Goal: Check status: Check status

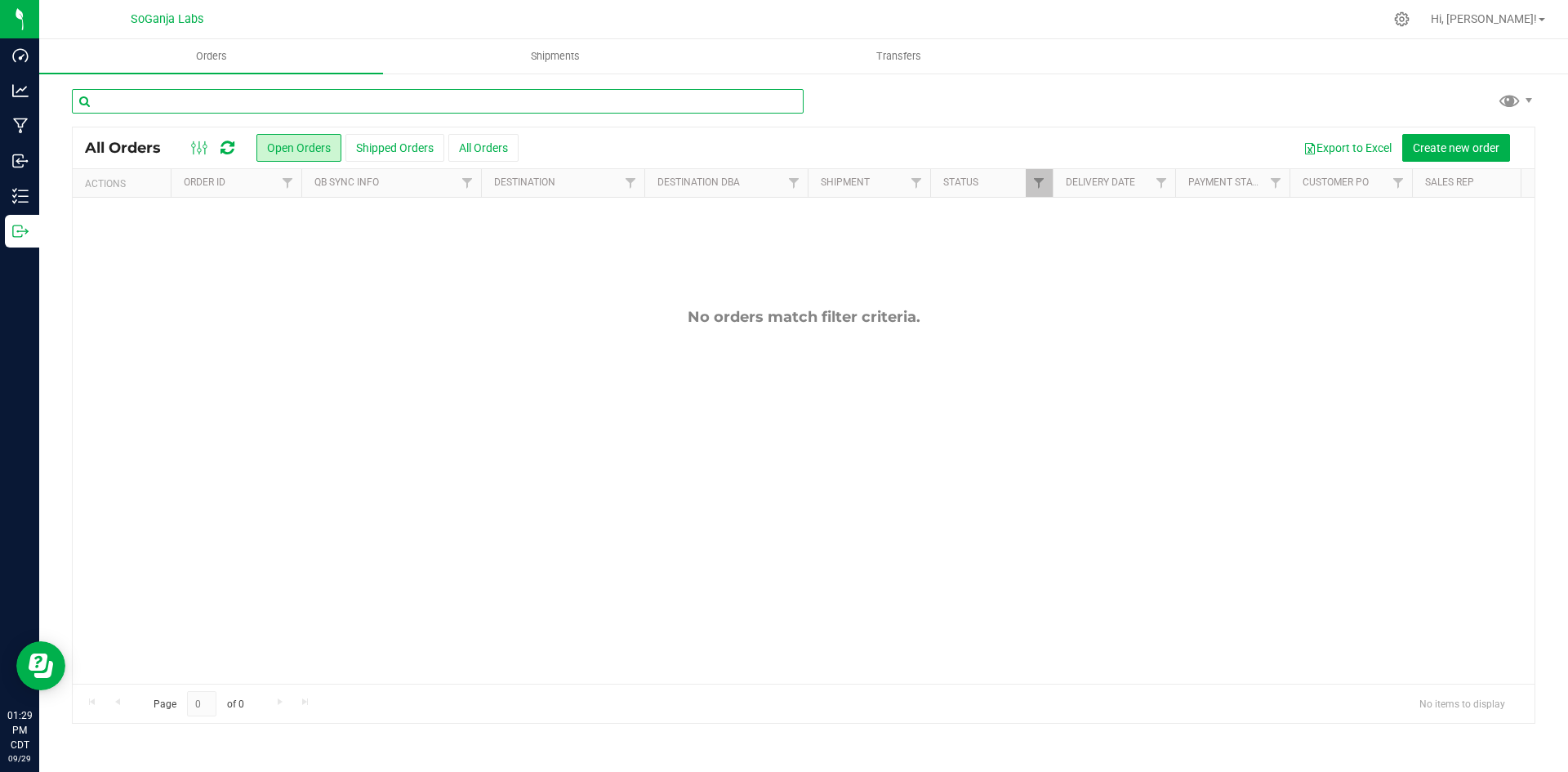
click at [313, 99] on input "text" at bounding box center [438, 101] width 732 height 24
type input "4359"
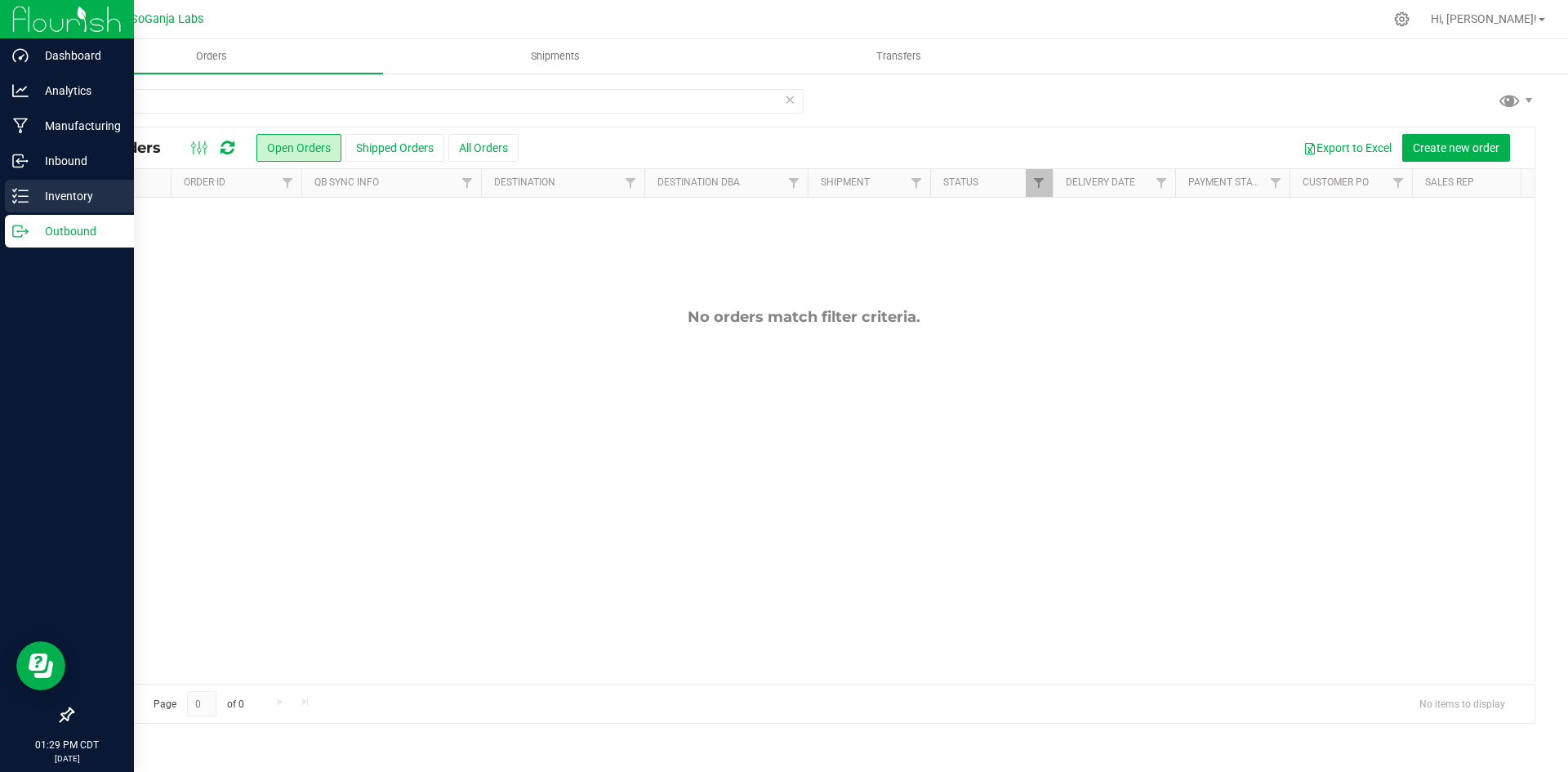
click at [55, 202] on p "Inventory" at bounding box center [78, 196] width 98 height 20
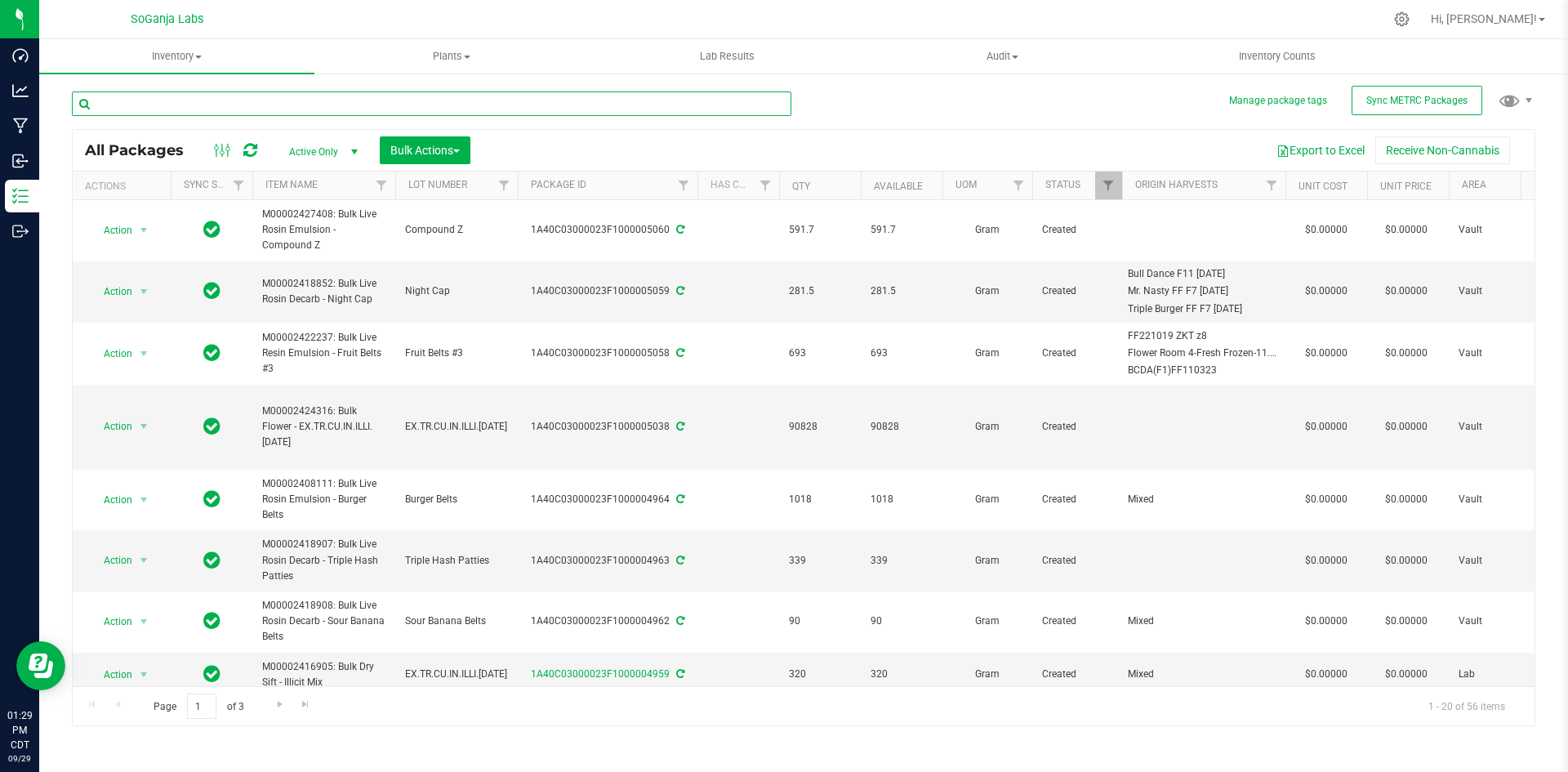
click at [264, 103] on input "text" at bounding box center [431, 103] width 719 height 24
type input "4359"
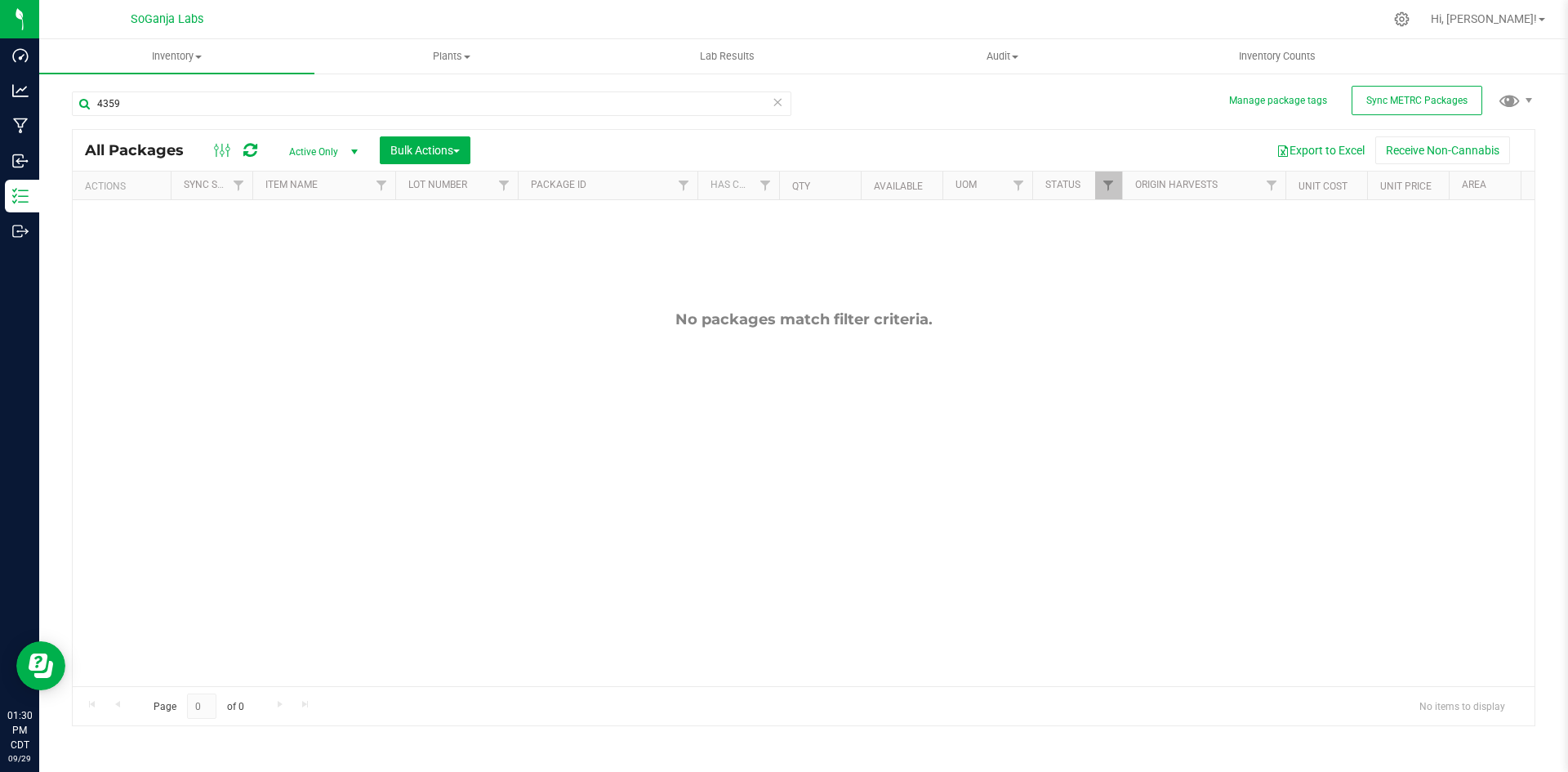
click at [318, 157] on span "Active Only" at bounding box center [320, 152] width 90 height 23
click at [302, 241] on li "All" at bounding box center [320, 251] width 88 height 24
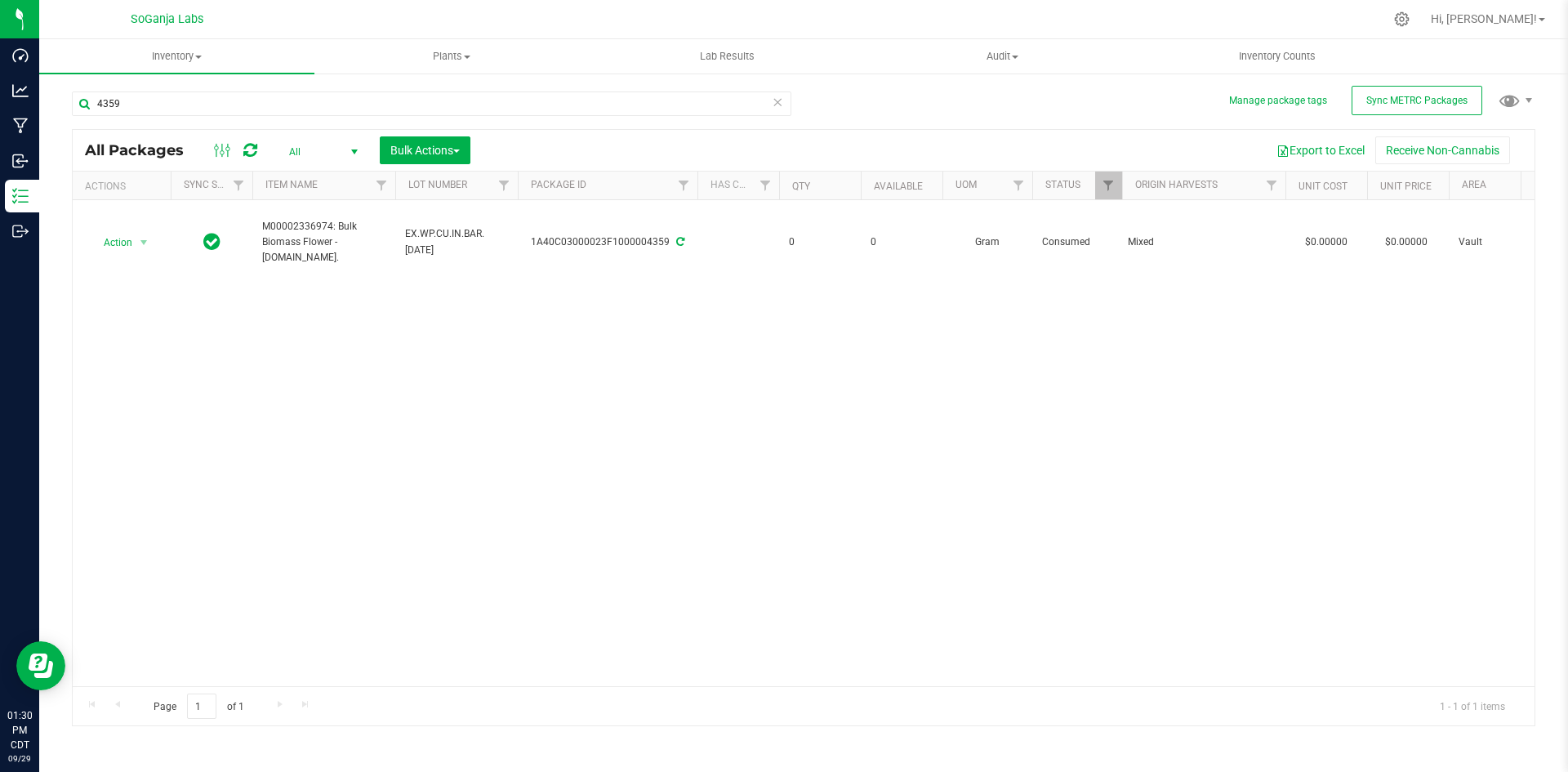
click at [781, 104] on icon at bounding box center [777, 101] width 11 height 20
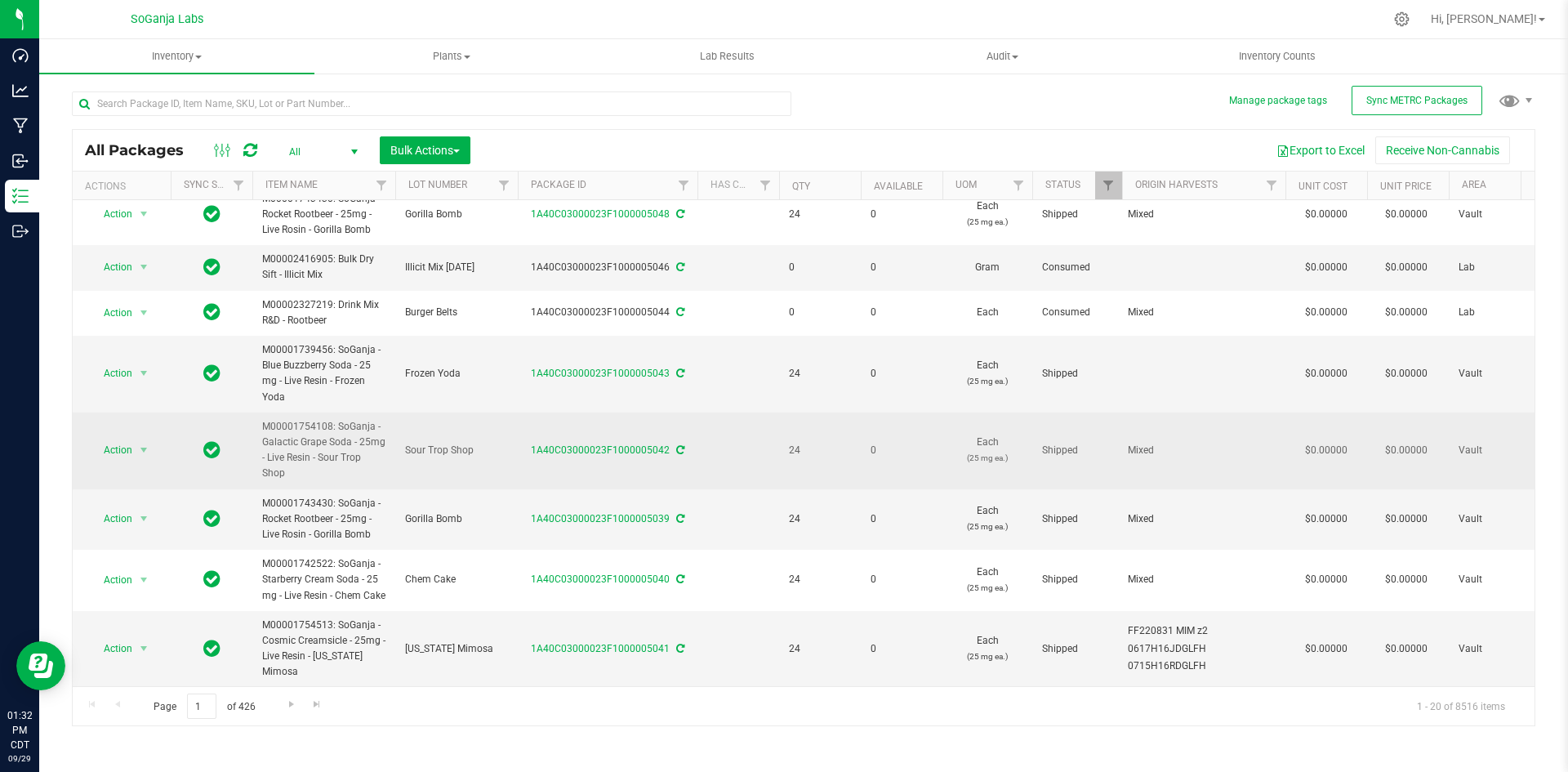
scroll to position [857, 0]
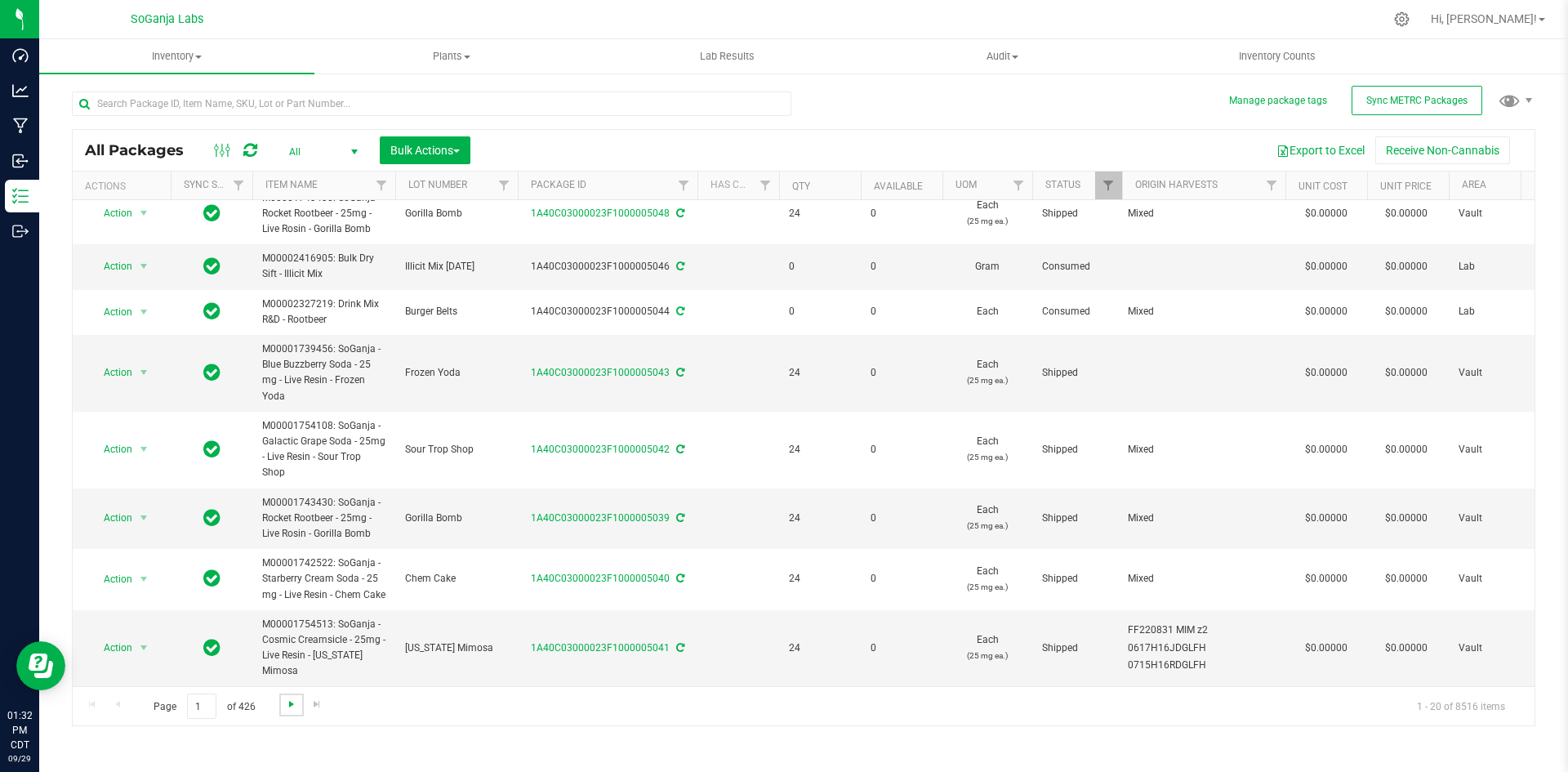
click at [291, 702] on span "Go to the next page" at bounding box center [291, 704] width 13 height 13
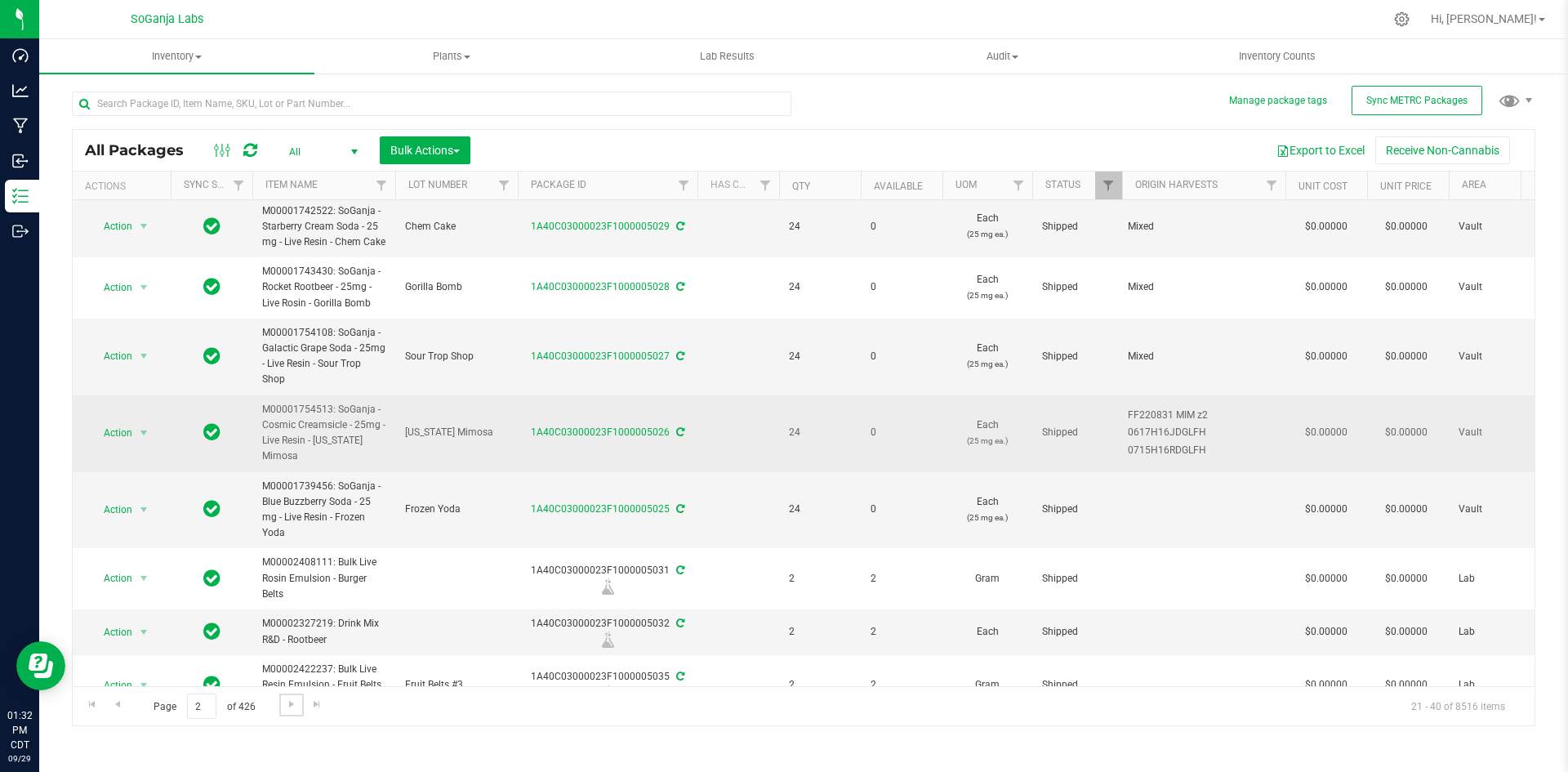
scroll to position [490, 0]
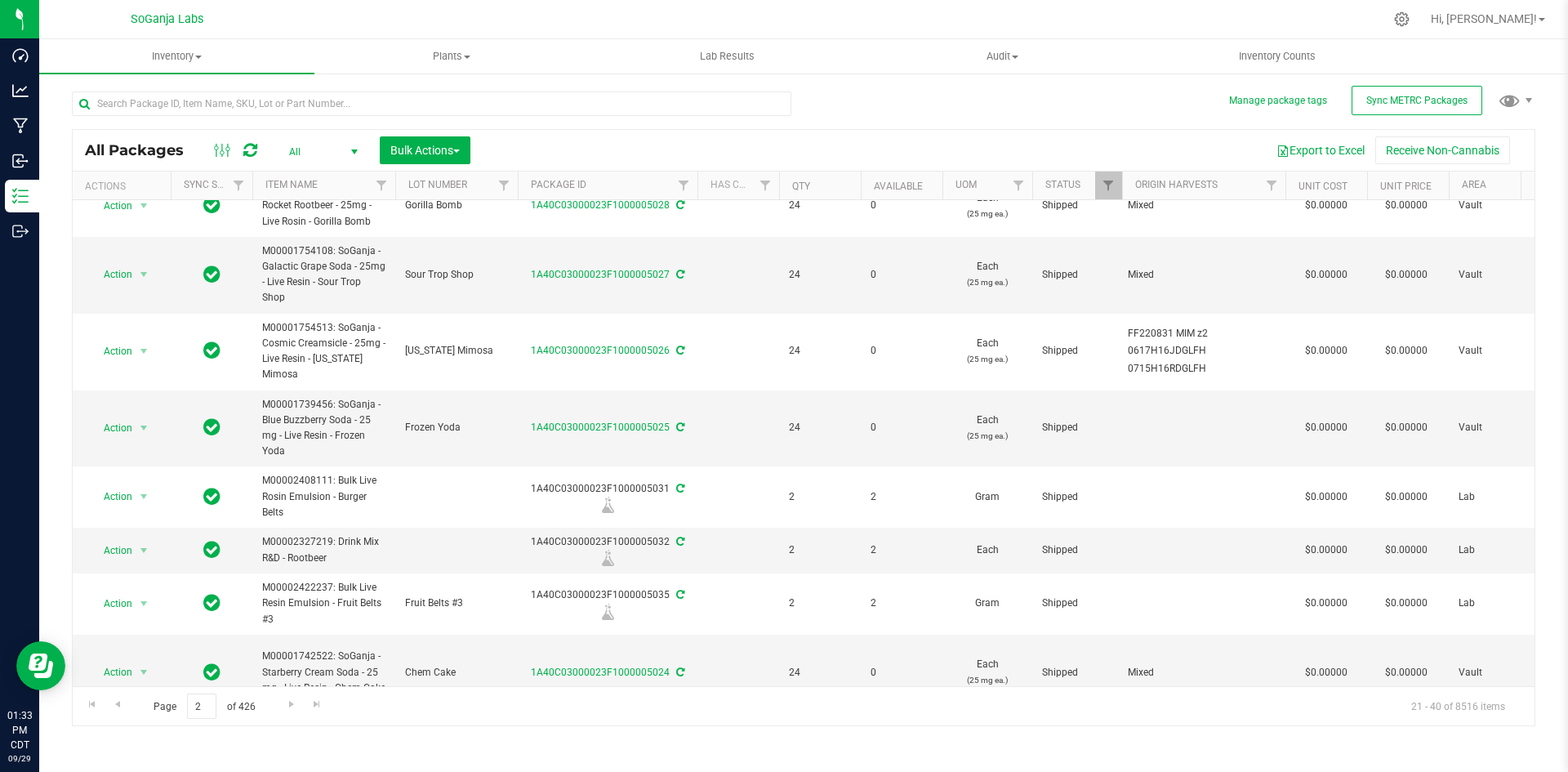
click at [305, 175] on th "Item Name" at bounding box center [324, 185] width 143 height 28
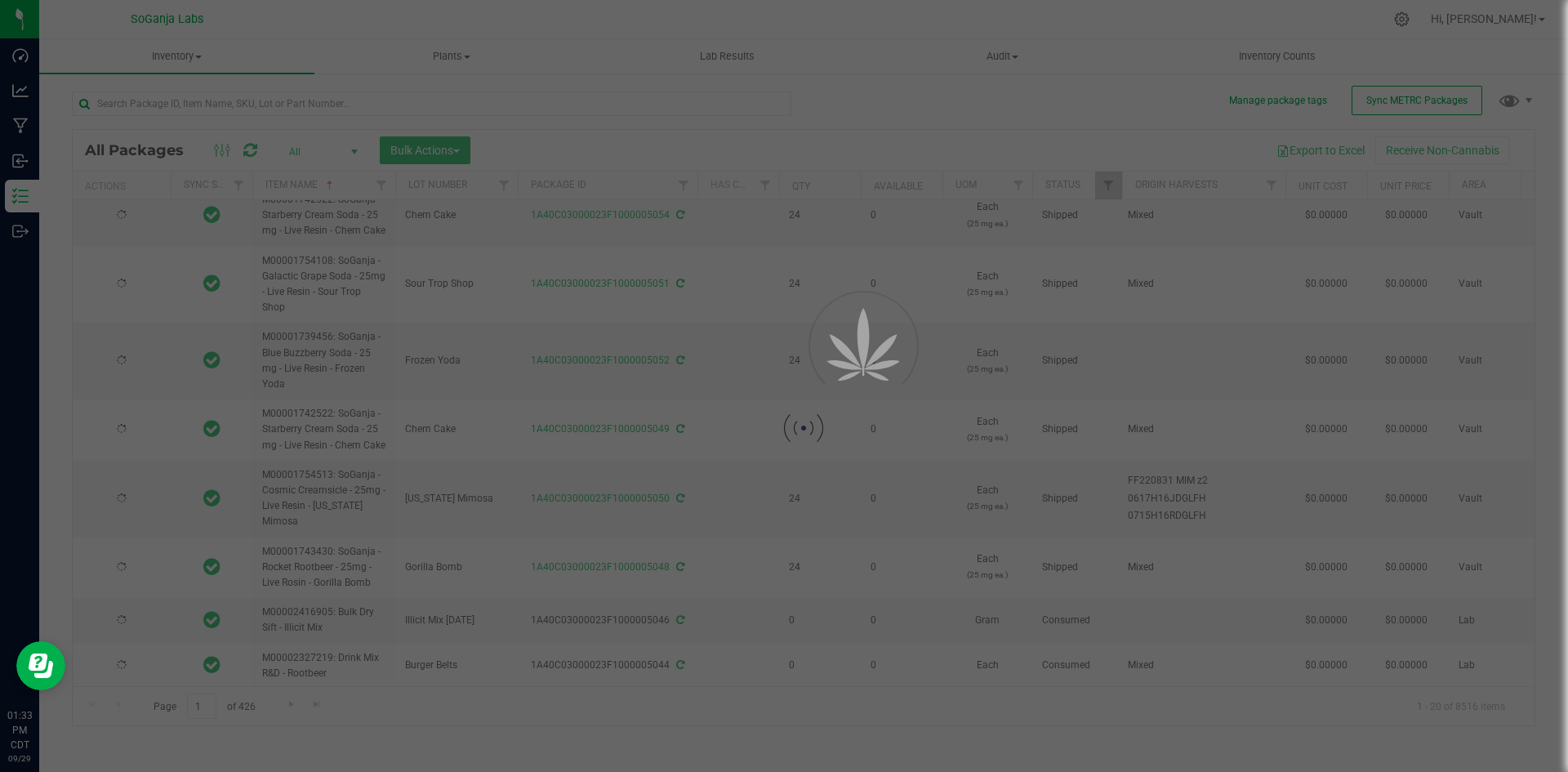
click at [292, 152] on div at bounding box center [784, 386] width 1568 height 772
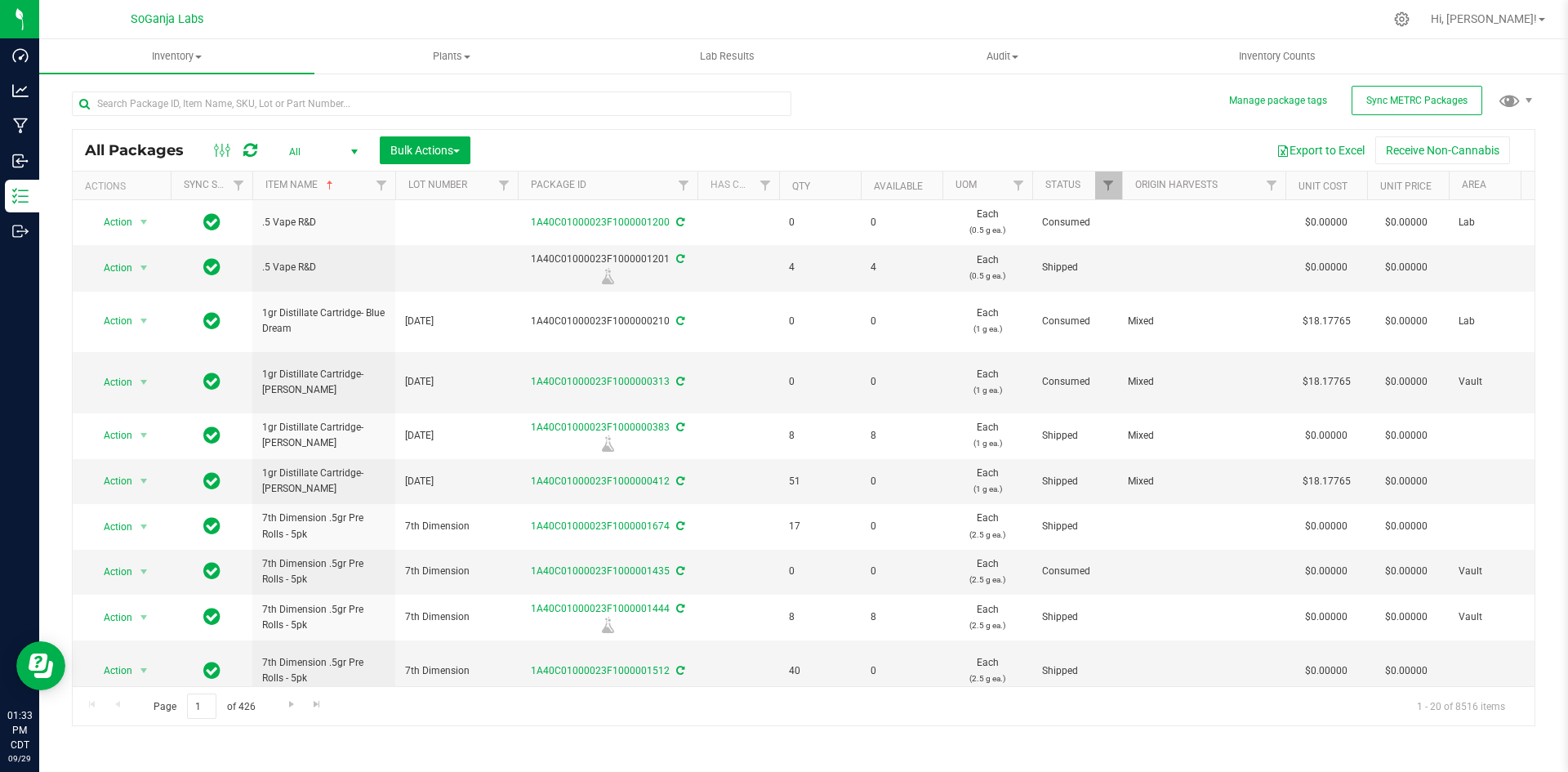
click at [352, 157] on span "select" at bounding box center [354, 152] width 13 height 13
click at [323, 171] on li "Active Only" at bounding box center [320, 177] width 88 height 24
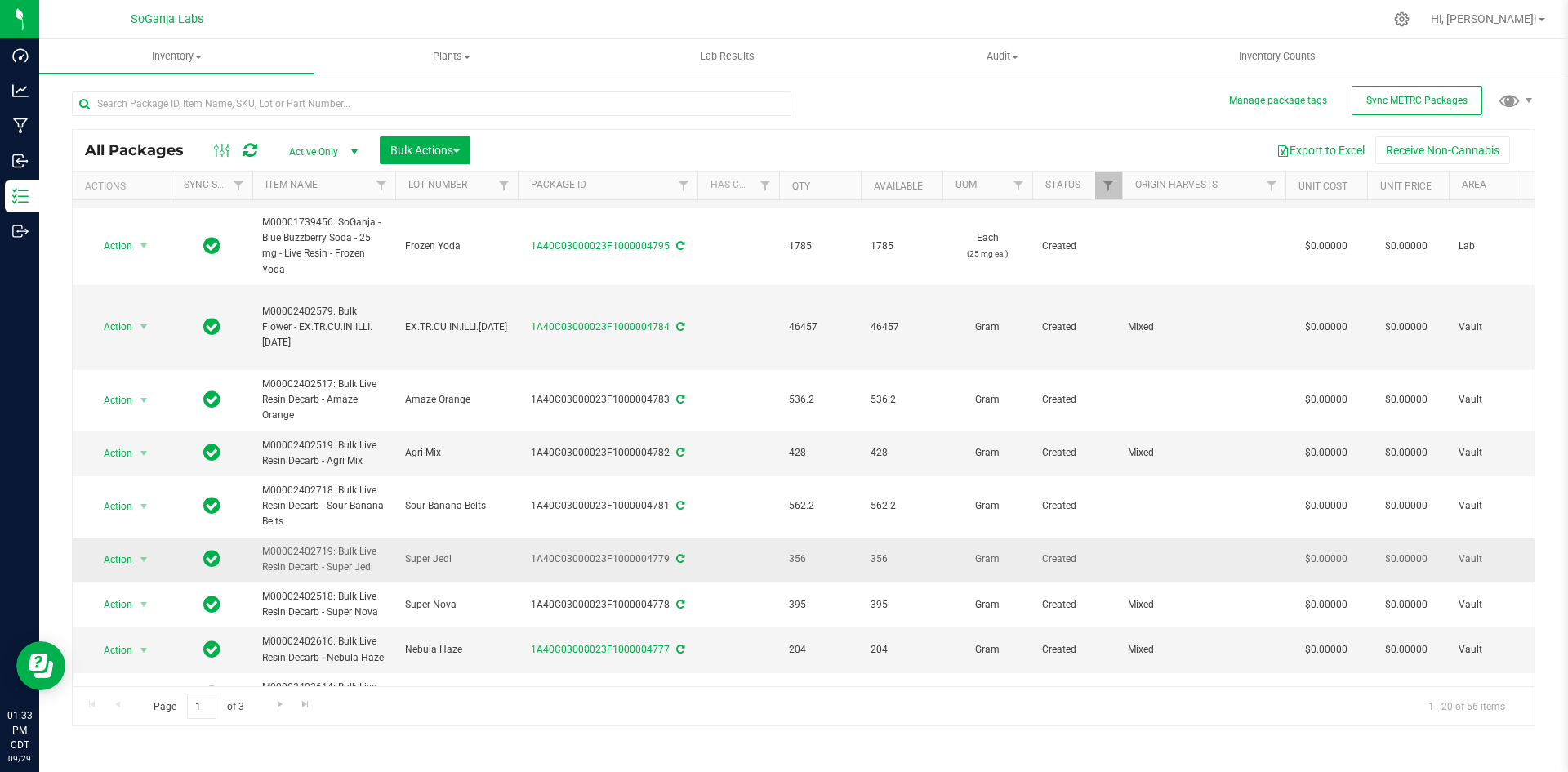
scroll to position [490, 0]
click at [275, 711] on link "Go to the next page" at bounding box center [279, 705] width 23 height 22
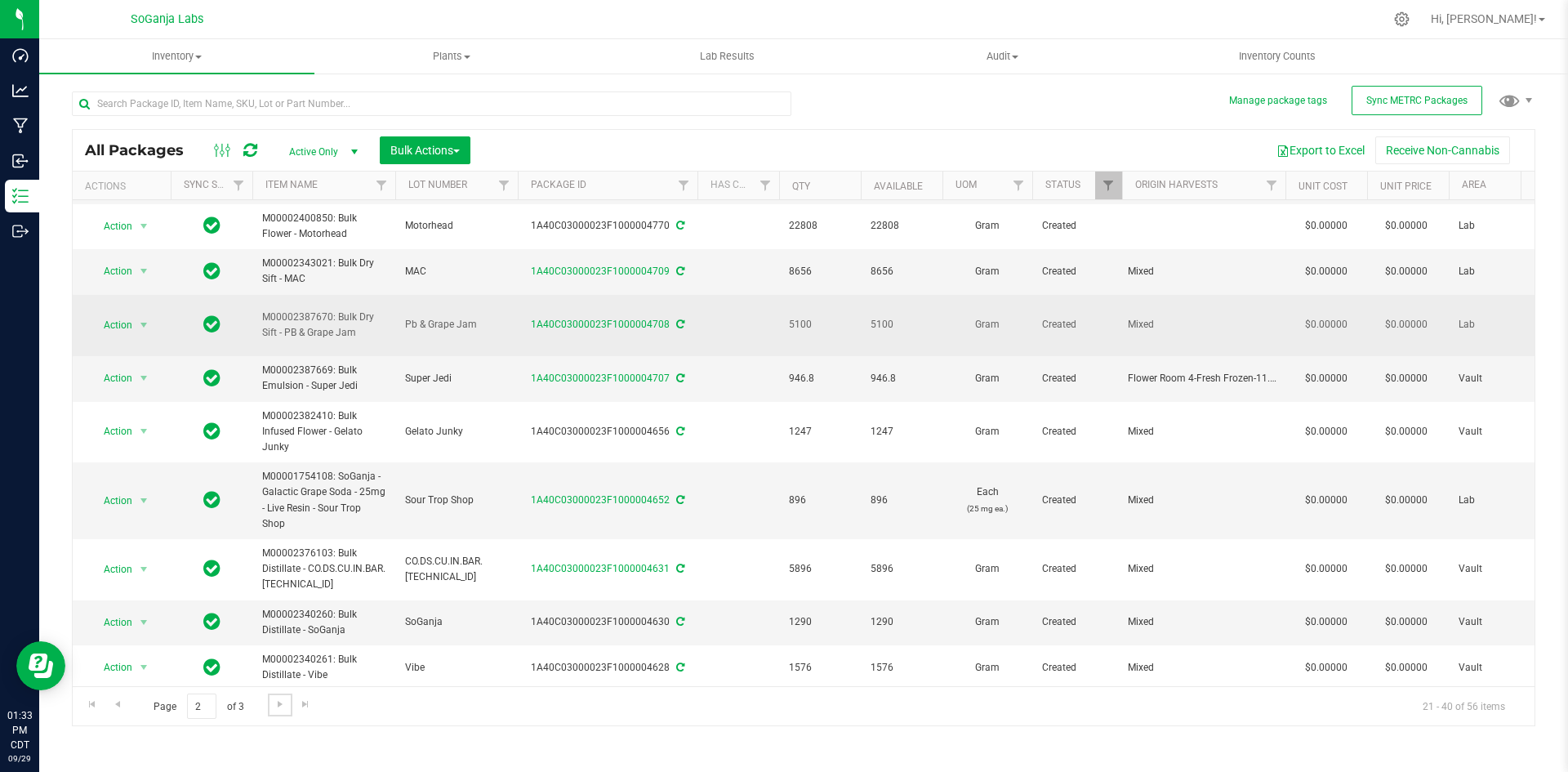
scroll to position [164, 0]
